Goal: Information Seeking & Learning: Check status

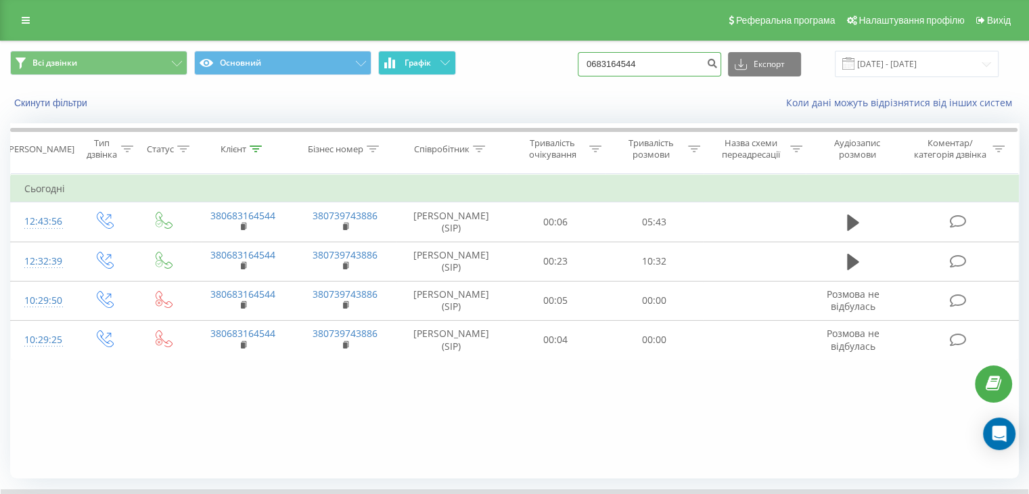
drag, startPoint x: 651, startPoint y: 66, endPoint x: 388, endPoint y: 74, distance: 262.5
click at [388, 74] on div "Всі дзвінки Основний Графік 0683164544 Експорт .csv .xls .xlsx [DATE] - [DATE]" at bounding box center [514, 64] width 1008 height 26
paste input "76235393"
type input "0676235393"
